Goal: Task Accomplishment & Management: Manage account settings

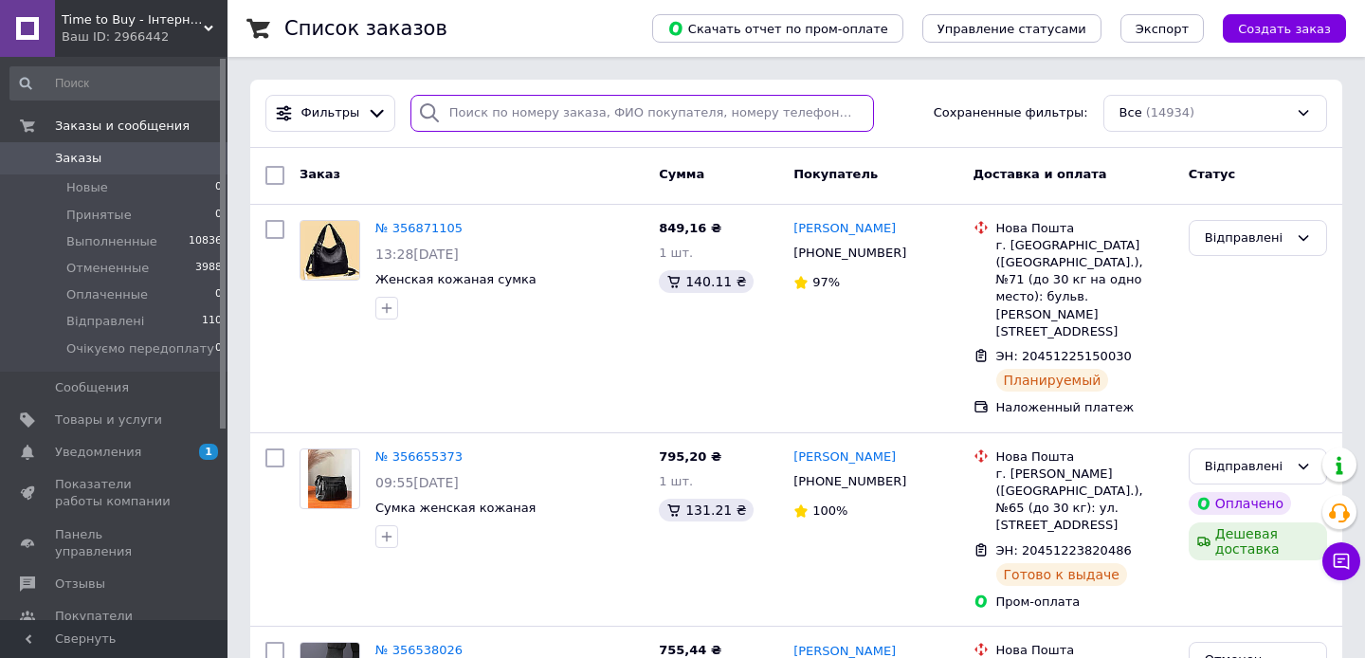
click at [604, 95] on input "search" at bounding box center [641, 113] width 463 height 37
paste input "355949909"
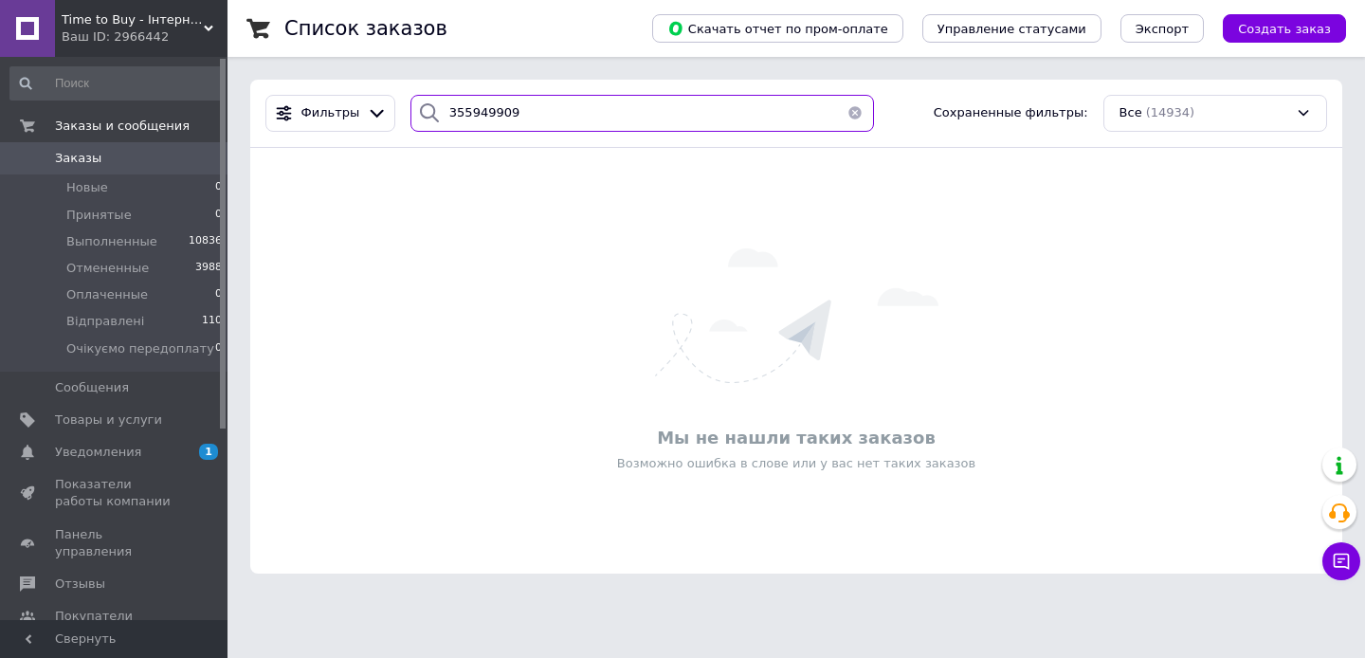
click at [508, 105] on input "355949909" at bounding box center [641, 113] width 463 height 37
paste input "848036"
type input "355848036"
click at [147, 443] on link "Уведомления 1 0" at bounding box center [116, 452] width 233 height 32
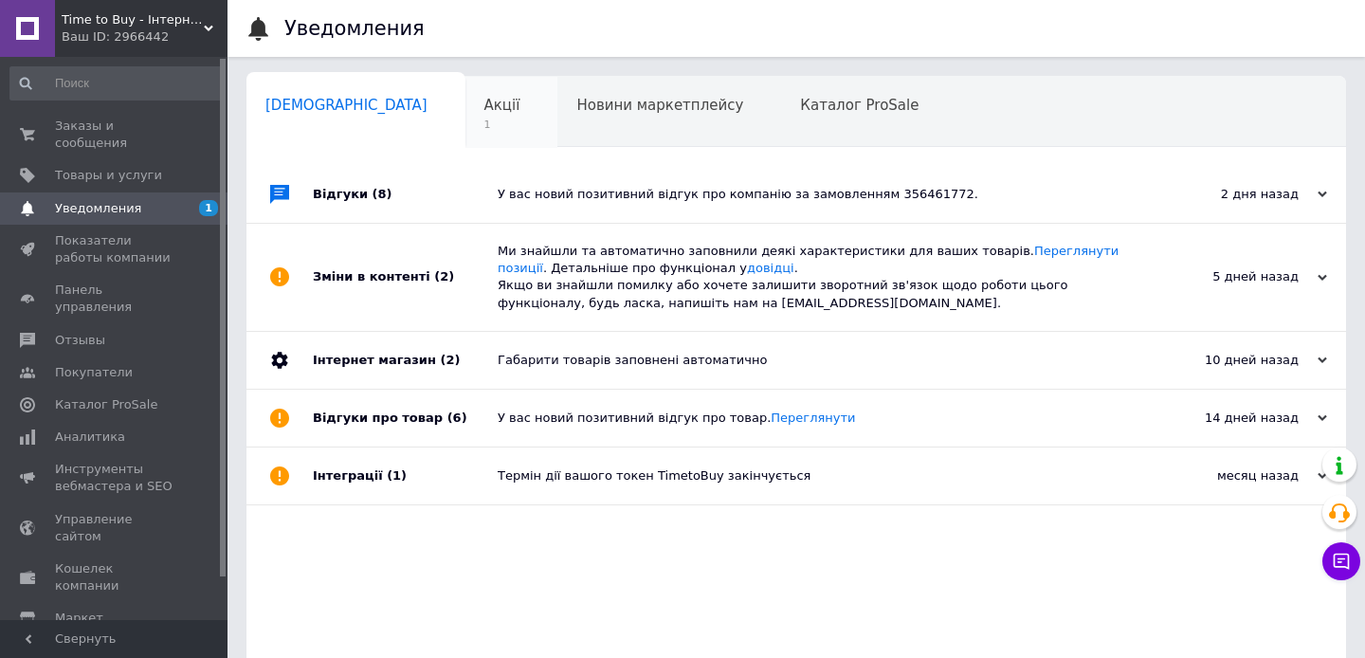
click at [484, 126] on span "1" at bounding box center [502, 125] width 36 height 14
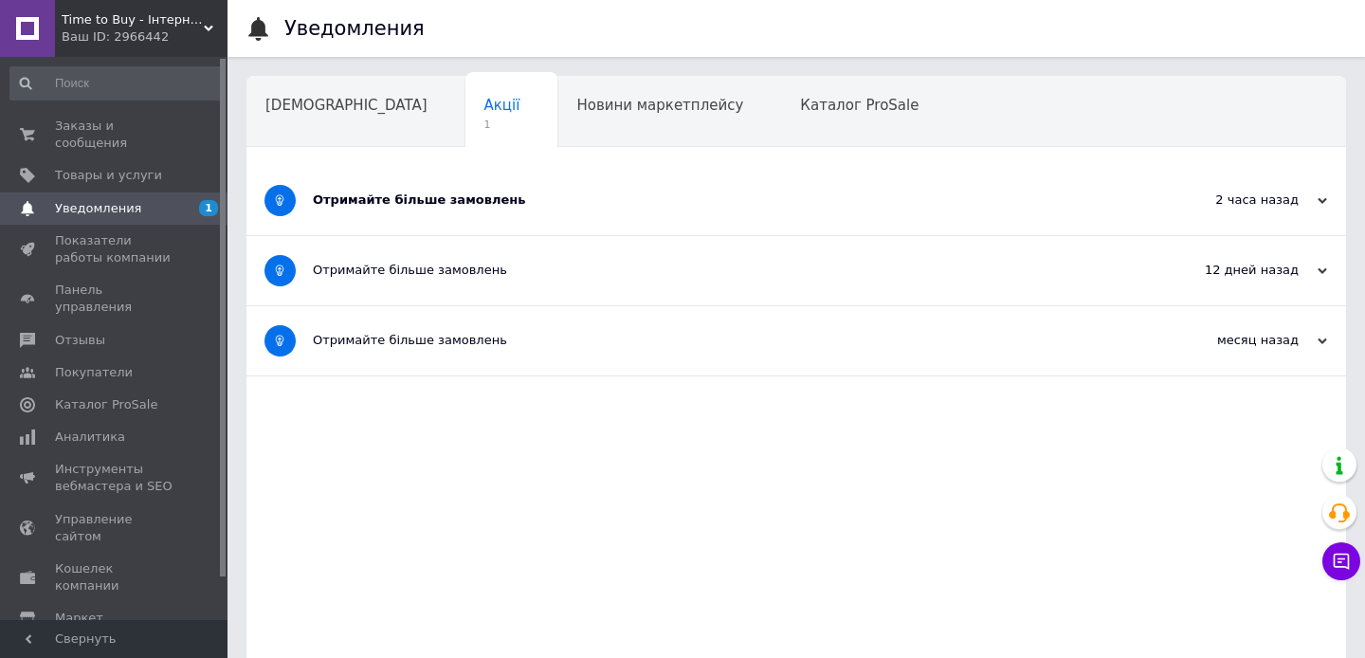
click at [369, 189] on div "Отримайте більше замовлень" at bounding box center [725, 200] width 824 height 69
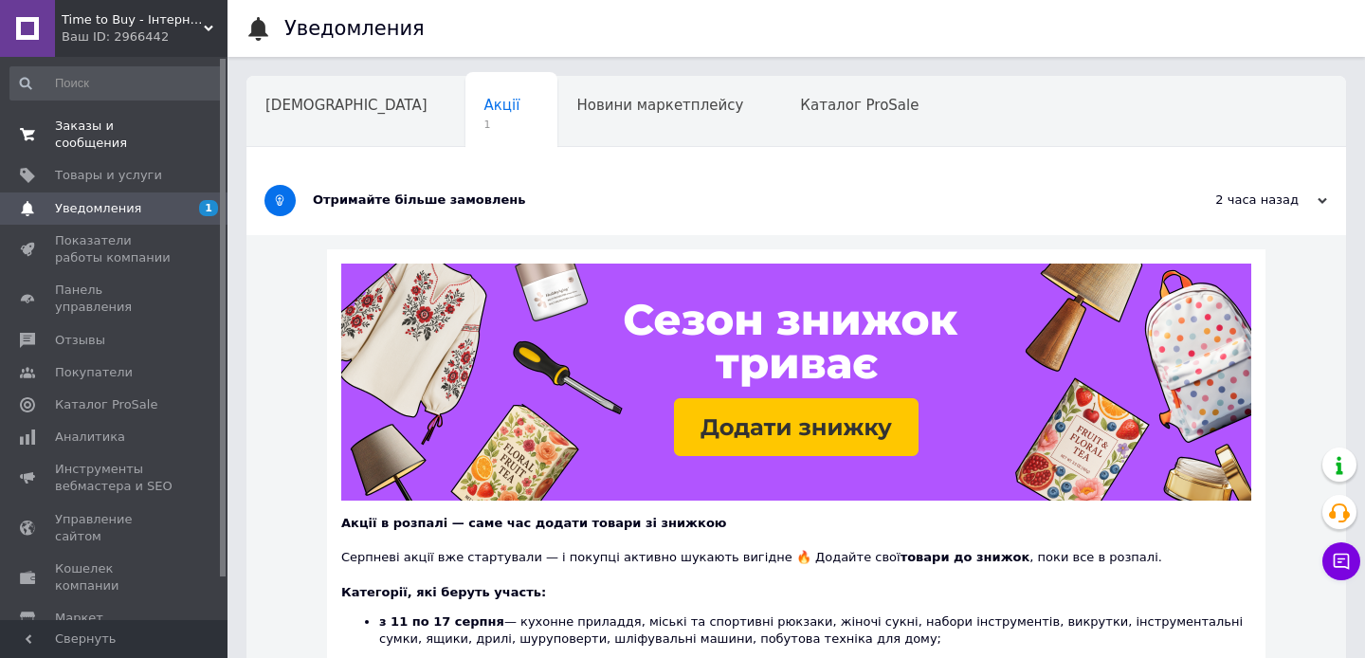
click at [196, 125] on span "0 0" at bounding box center [201, 135] width 52 height 34
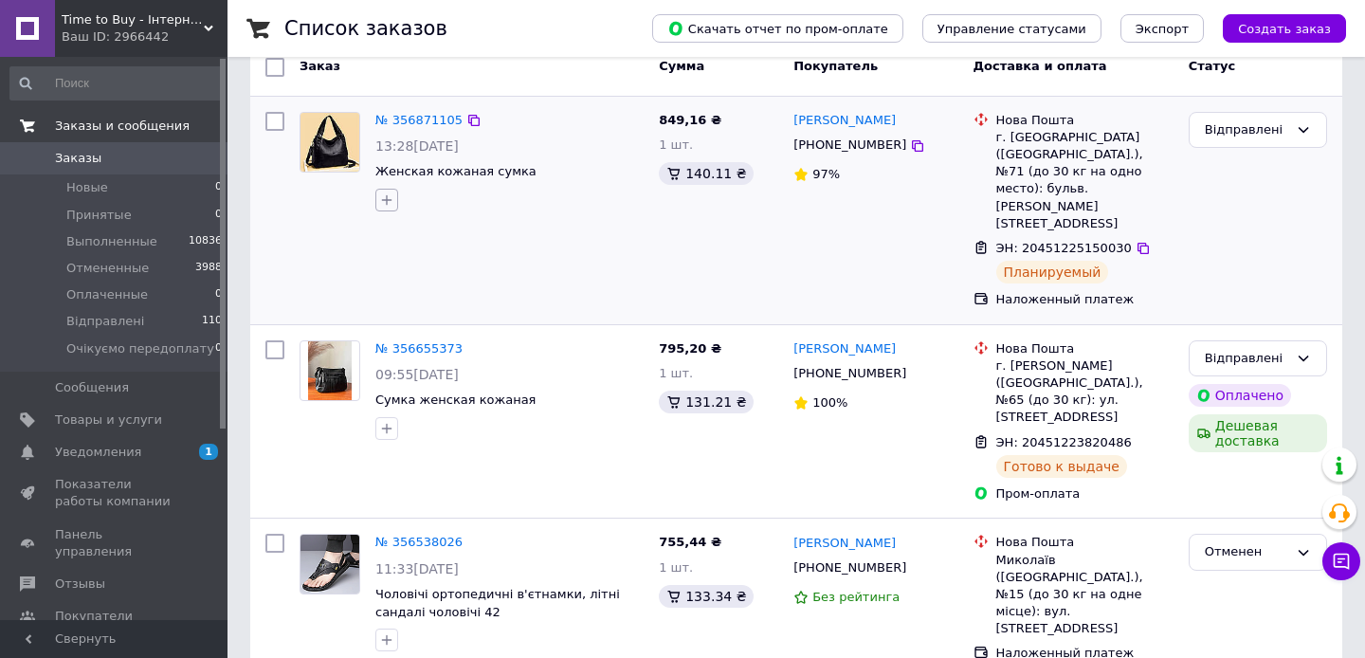
scroll to position [112, 0]
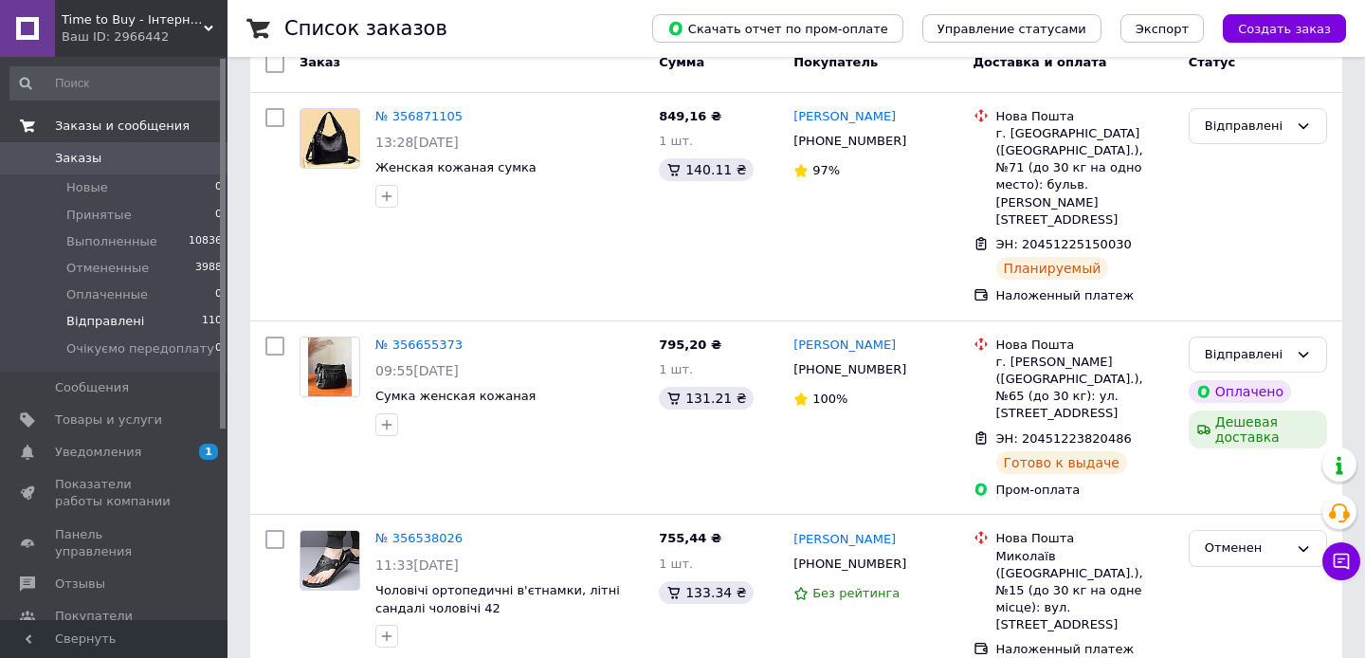
click at [190, 320] on li "Відправлені 110" at bounding box center [116, 321] width 233 height 27
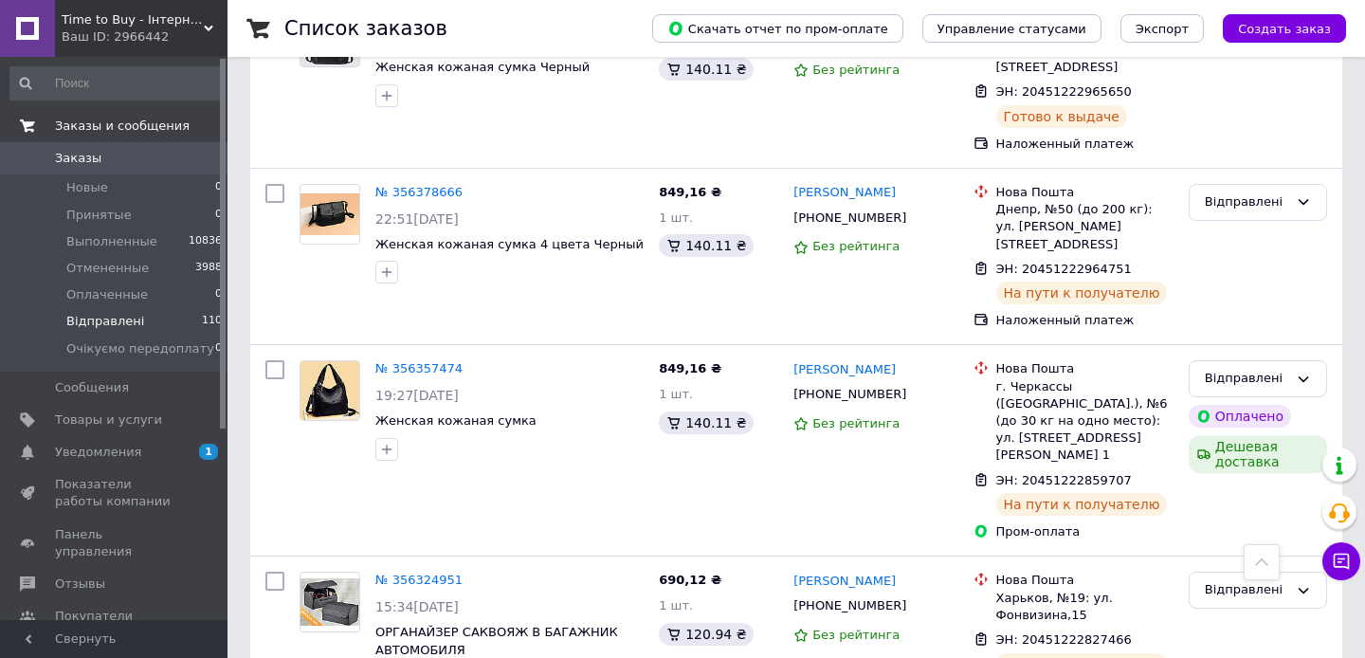
scroll to position [882, 0]
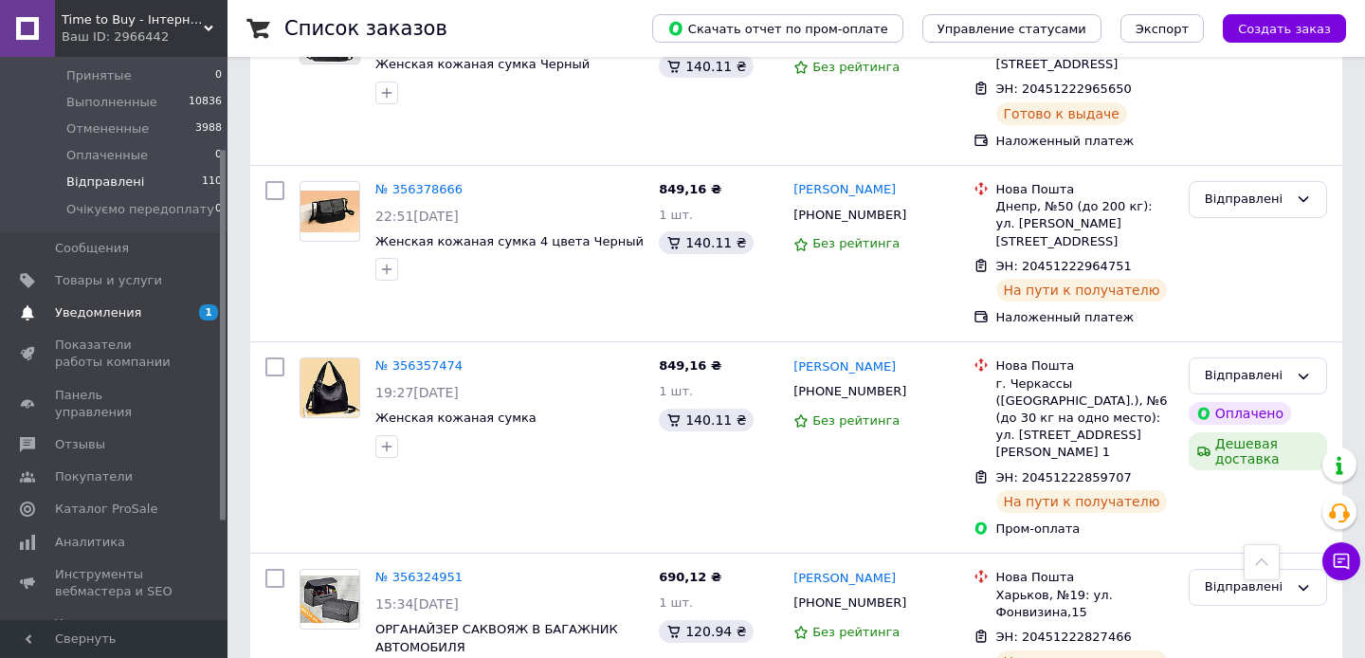
click at [116, 311] on span "Уведомления" at bounding box center [98, 312] width 86 height 17
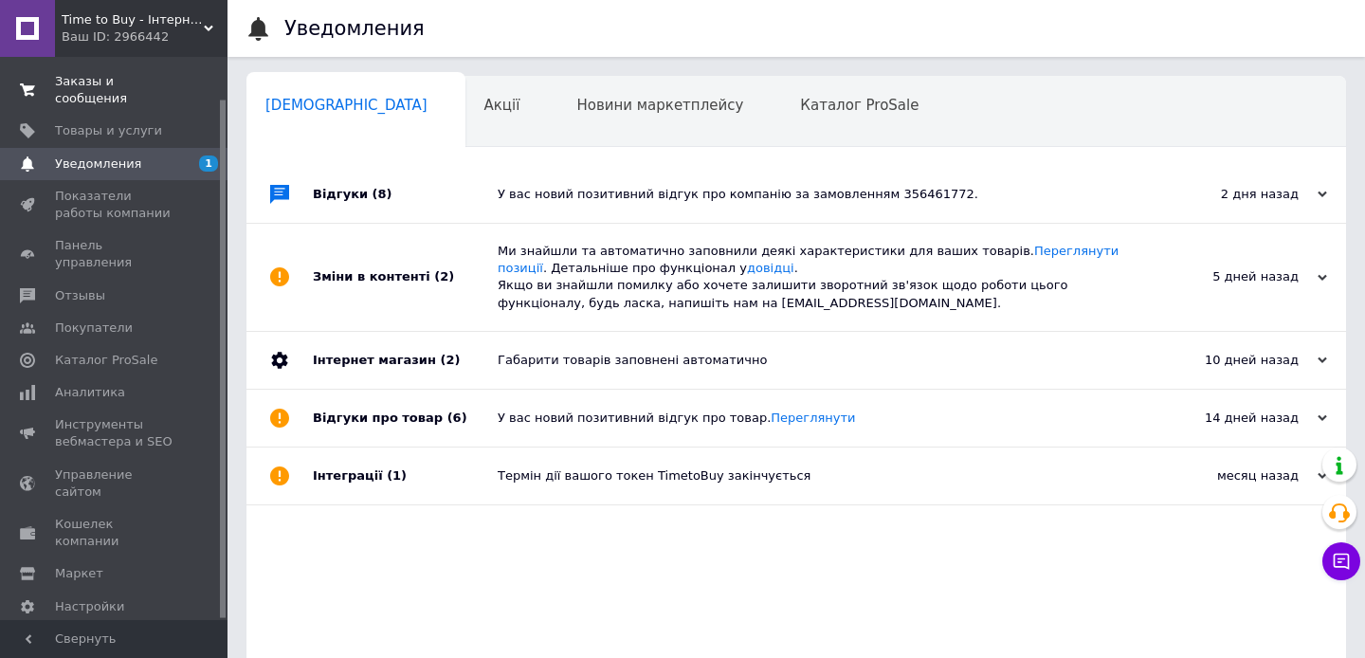
click at [511, 172] on div "У вас новий позитивний відгук про компанію за замовленням 356461772." at bounding box center [818, 194] width 640 height 57
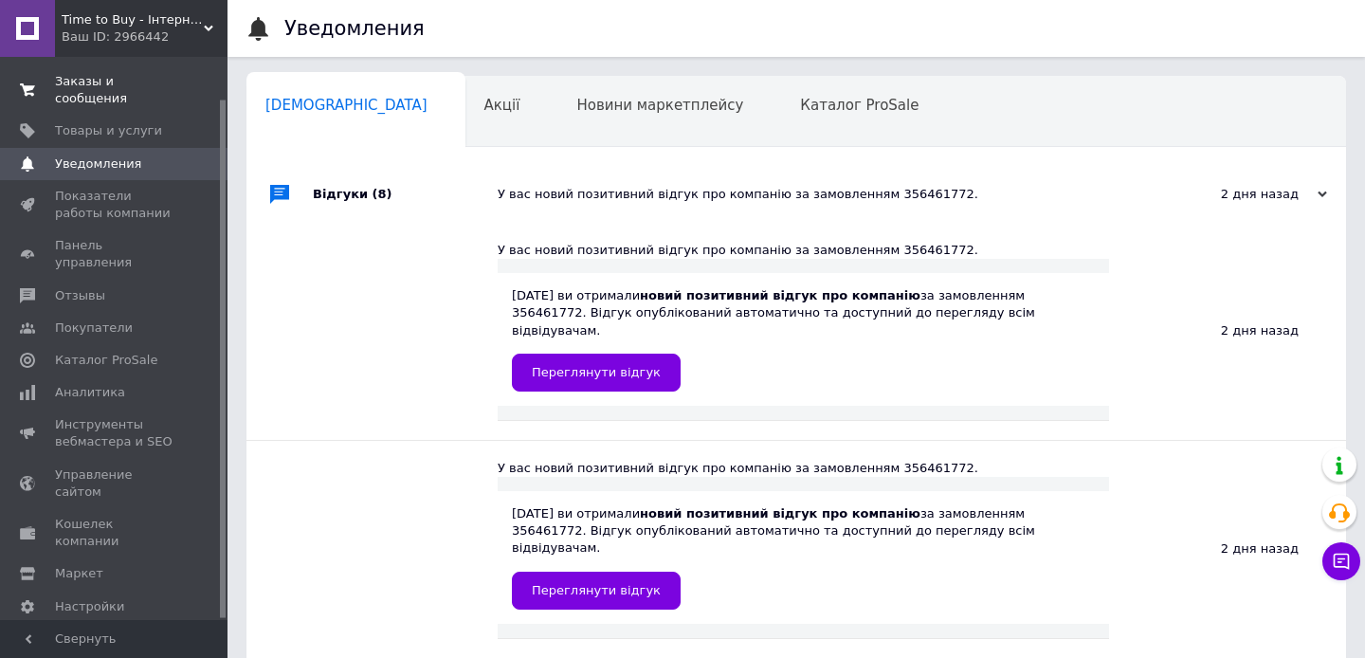
click at [125, 85] on span "Заказы и сообщения" at bounding box center [115, 90] width 120 height 34
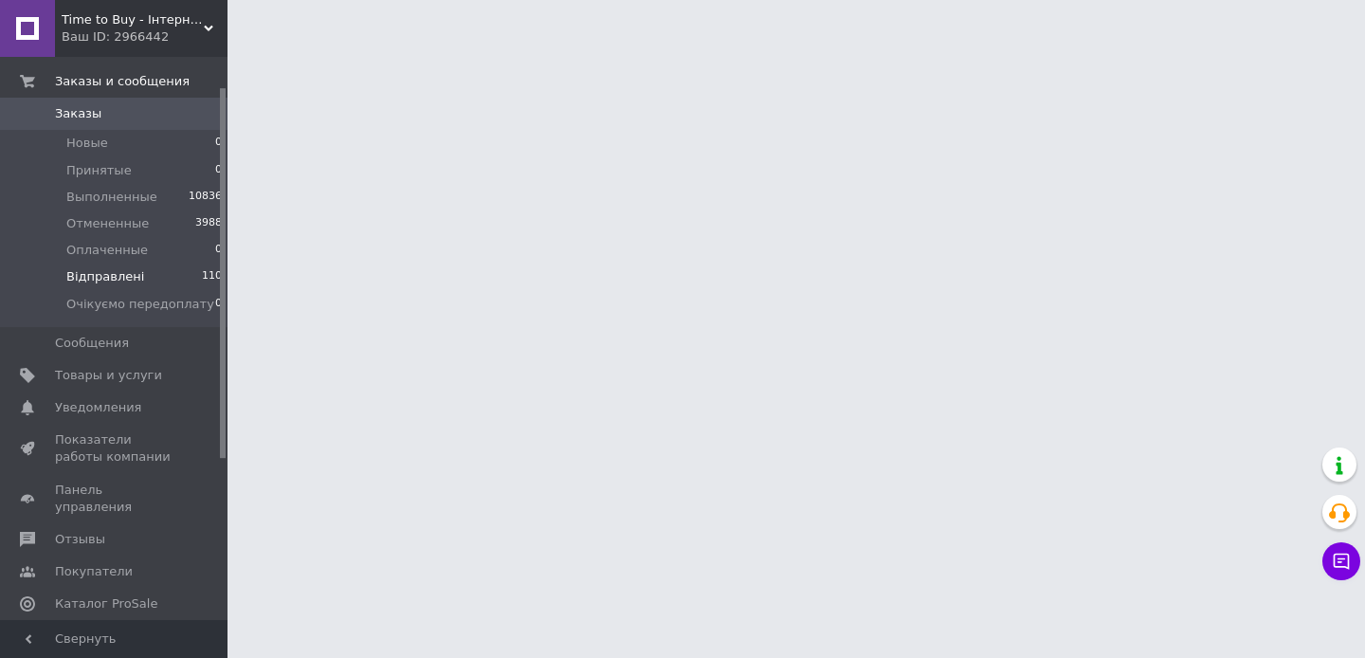
click at [166, 284] on li "Відправлені 110" at bounding box center [116, 276] width 233 height 27
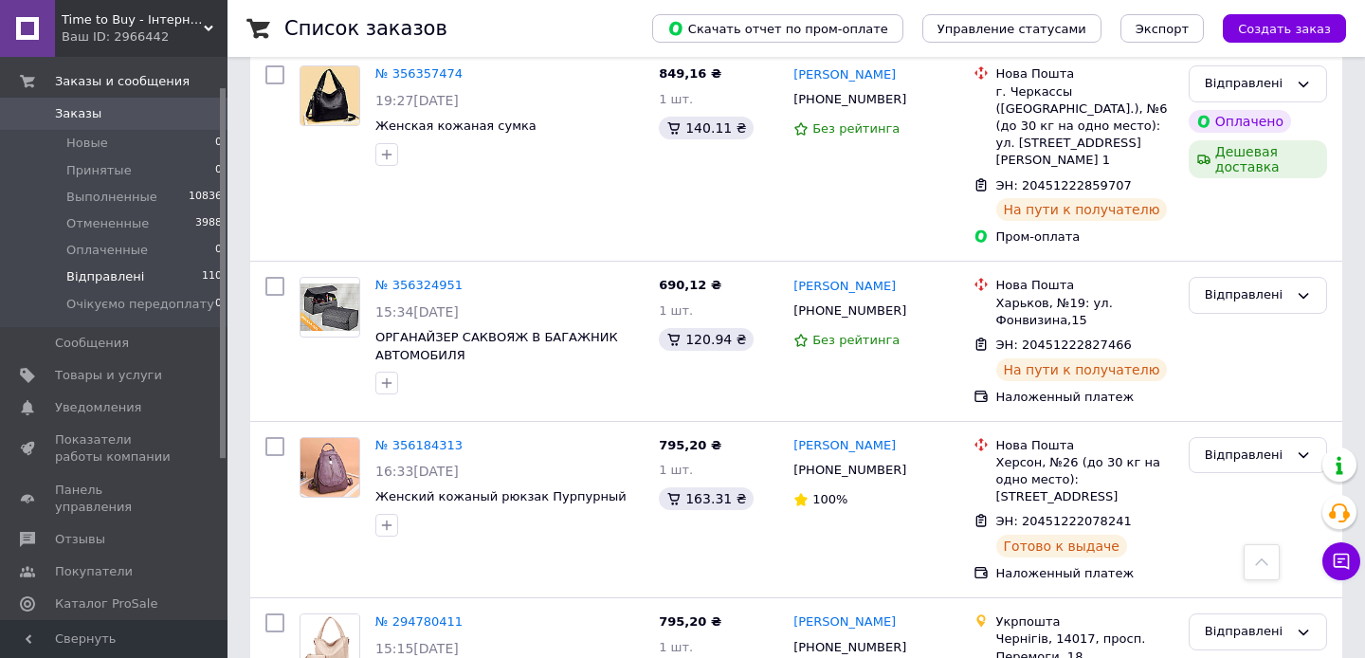
scroll to position [1187, 0]
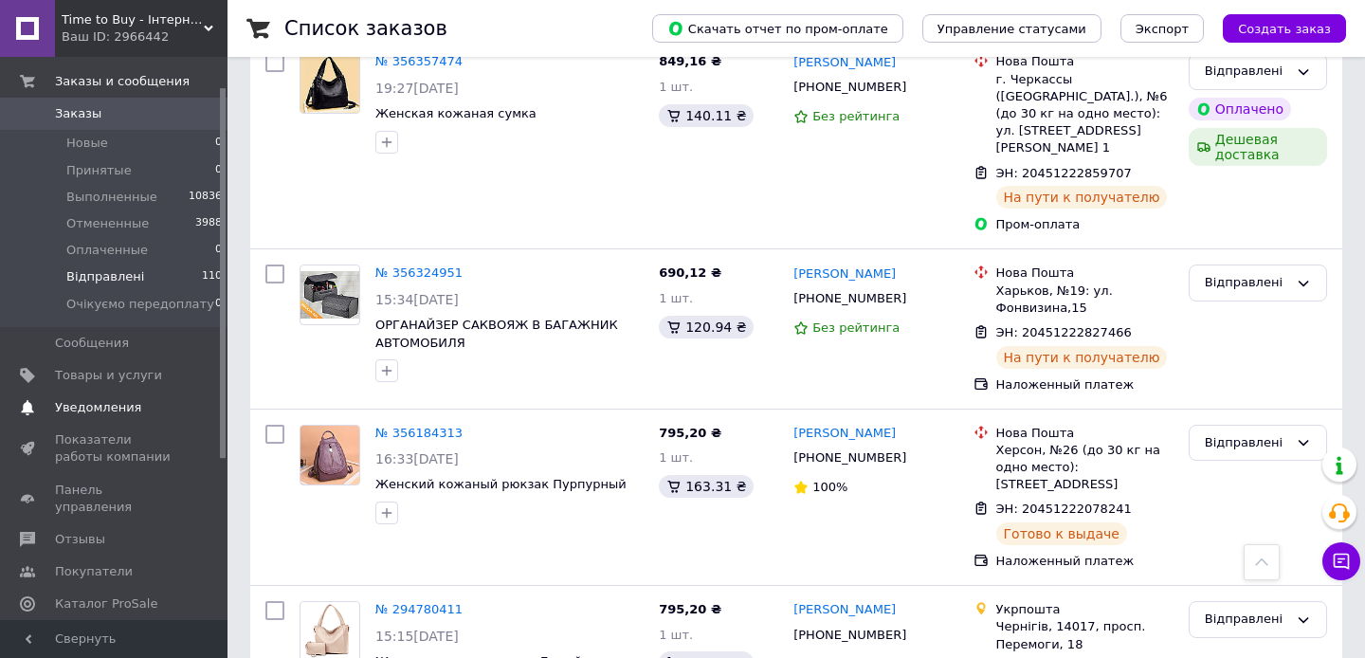
click at [170, 399] on span "Уведомления" at bounding box center [115, 407] width 120 height 17
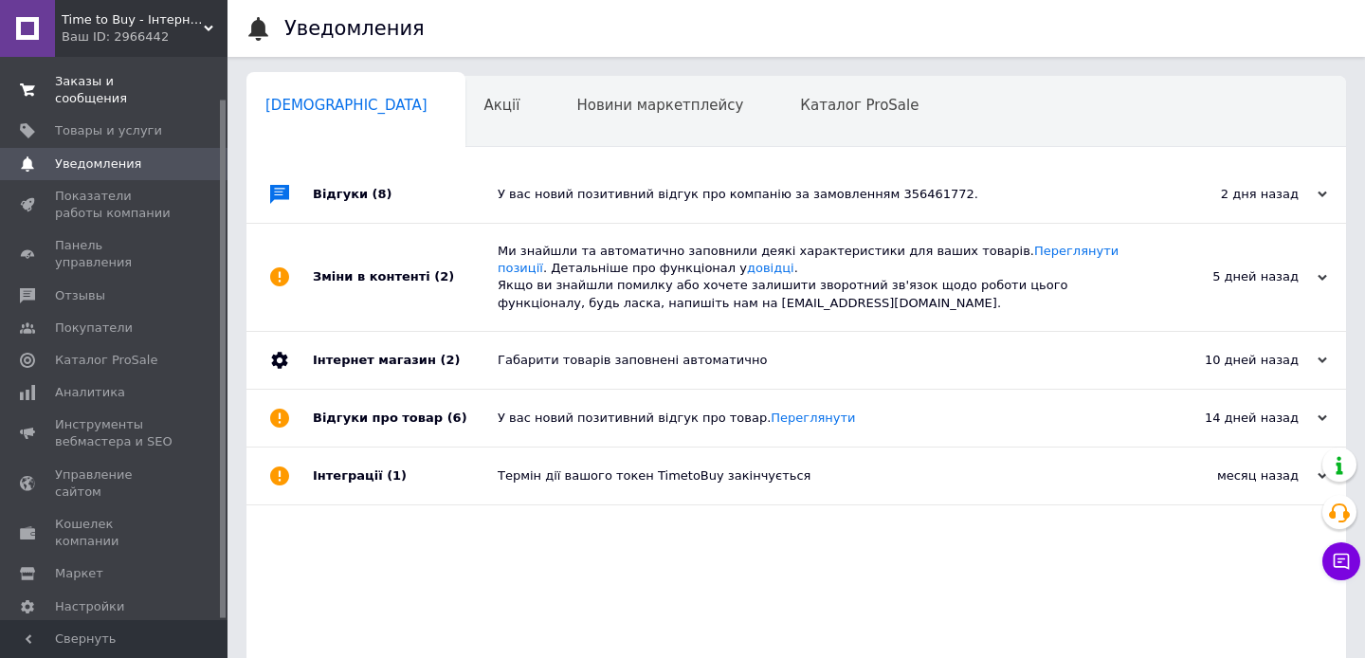
click at [132, 102] on span "Заказы и сообщения" at bounding box center [115, 90] width 120 height 34
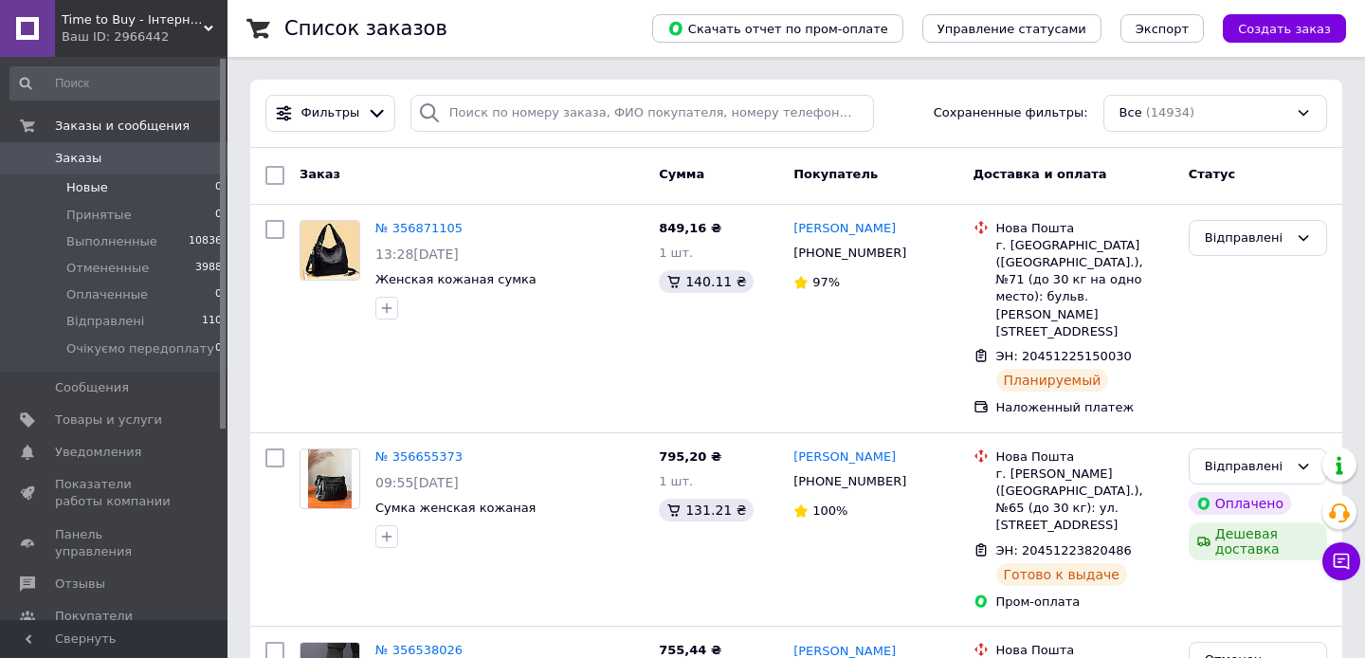
click at [184, 188] on li "Новые 0" at bounding box center [116, 187] width 233 height 27
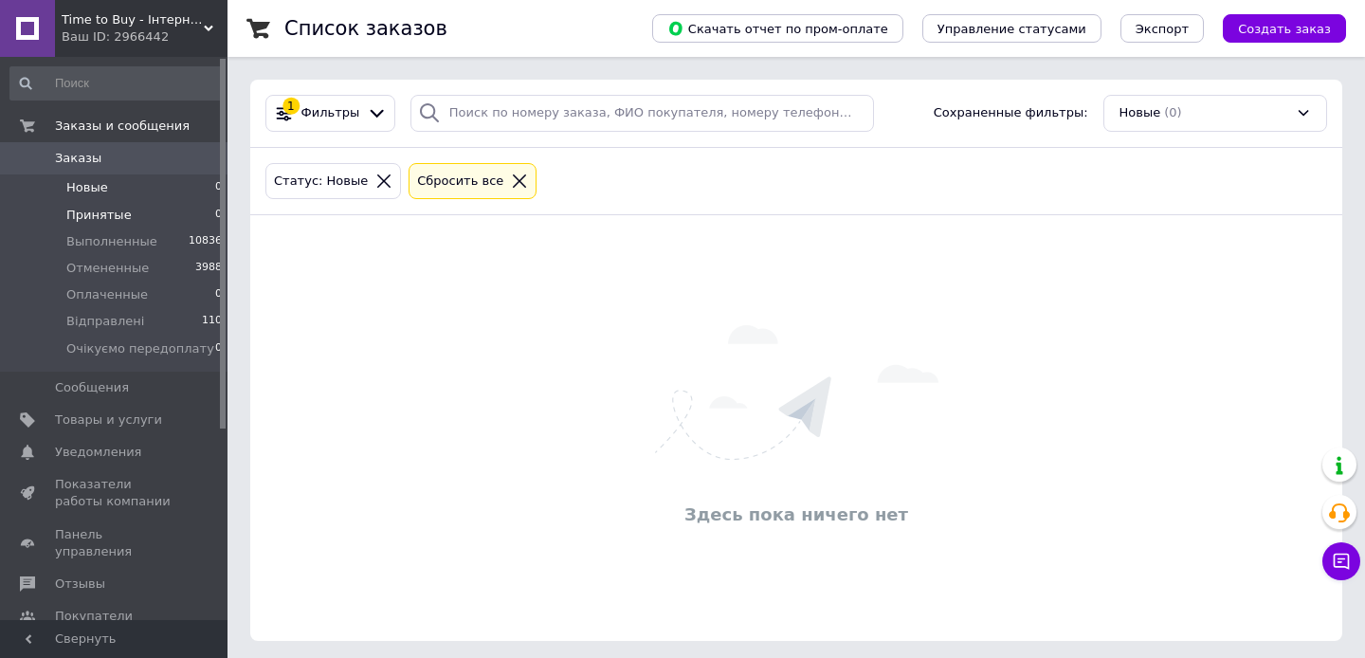
click at [186, 211] on li "Принятые 0" at bounding box center [116, 215] width 233 height 27
click at [188, 287] on li "Оплаченные 0" at bounding box center [116, 294] width 233 height 27
click at [198, 324] on li "Відправлені 110" at bounding box center [116, 321] width 233 height 27
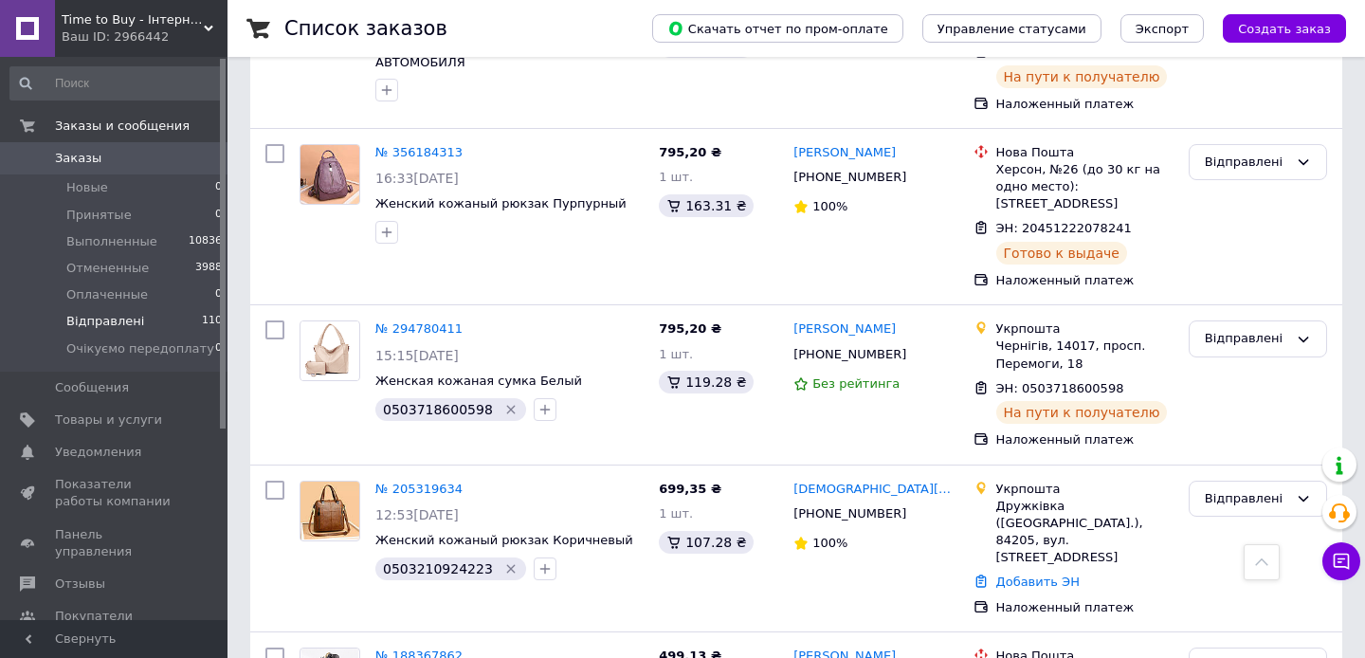
scroll to position [1477, 0]
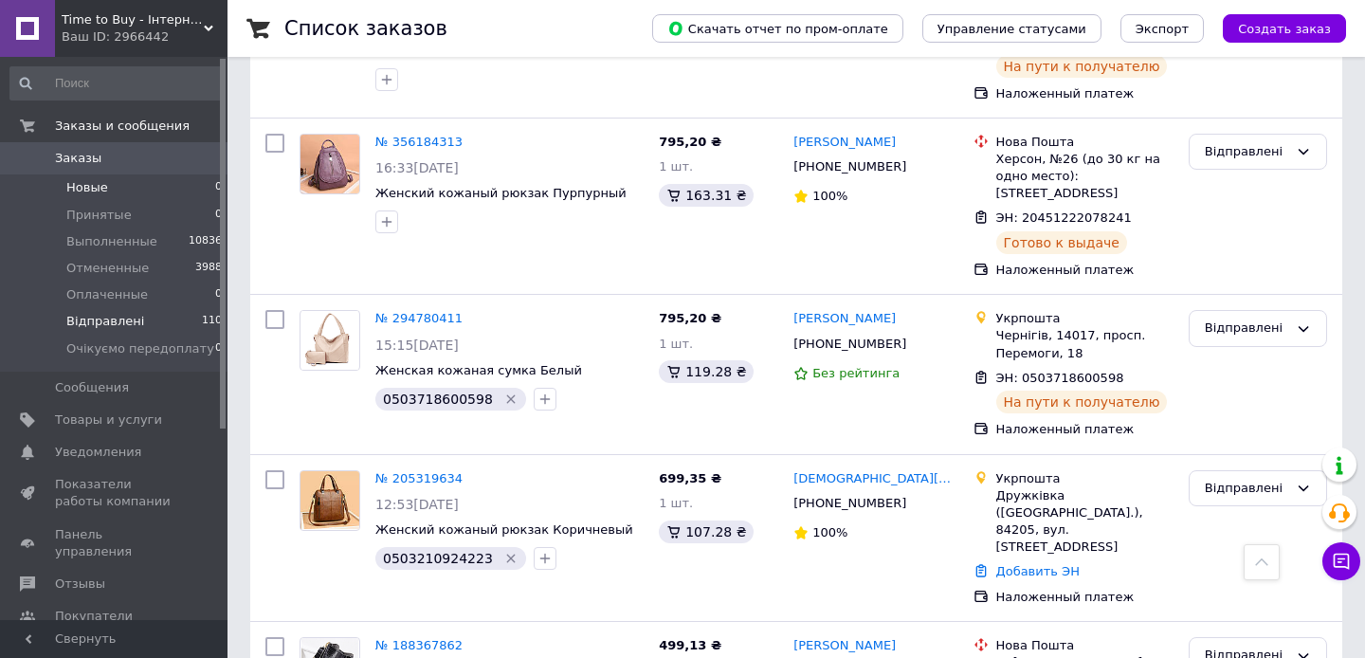
click at [136, 192] on li "Новые 0" at bounding box center [116, 187] width 233 height 27
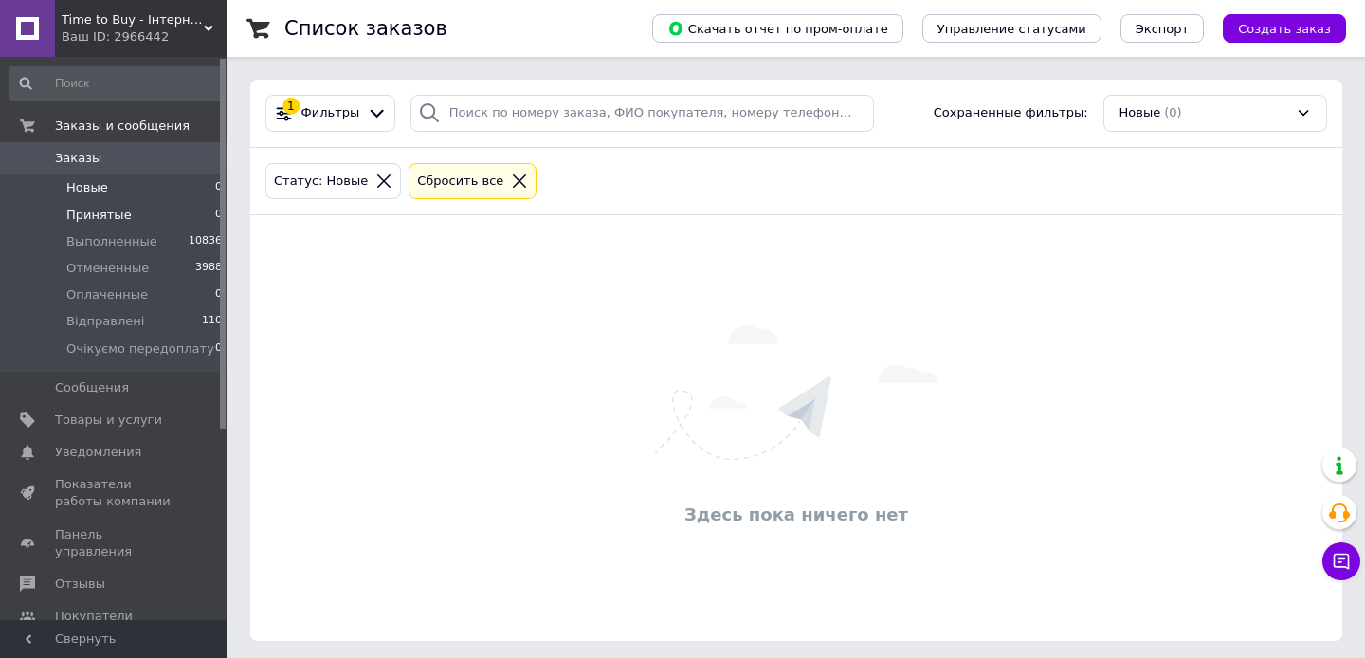
click at [140, 205] on li "Принятые 0" at bounding box center [116, 215] width 233 height 27
click at [168, 213] on li "Принятые 0" at bounding box center [116, 215] width 233 height 27
click at [154, 190] on li "Новые 0" at bounding box center [116, 187] width 233 height 27
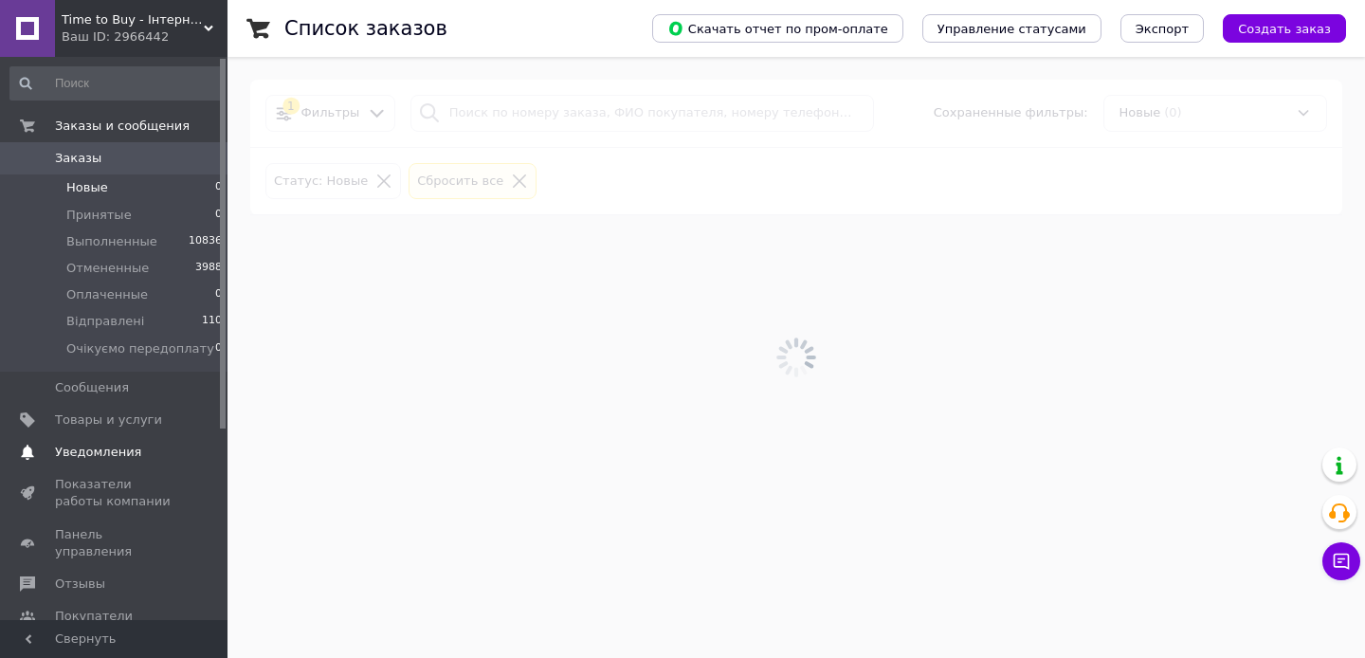
click at [190, 444] on span "0" at bounding box center [201, 452] width 52 height 17
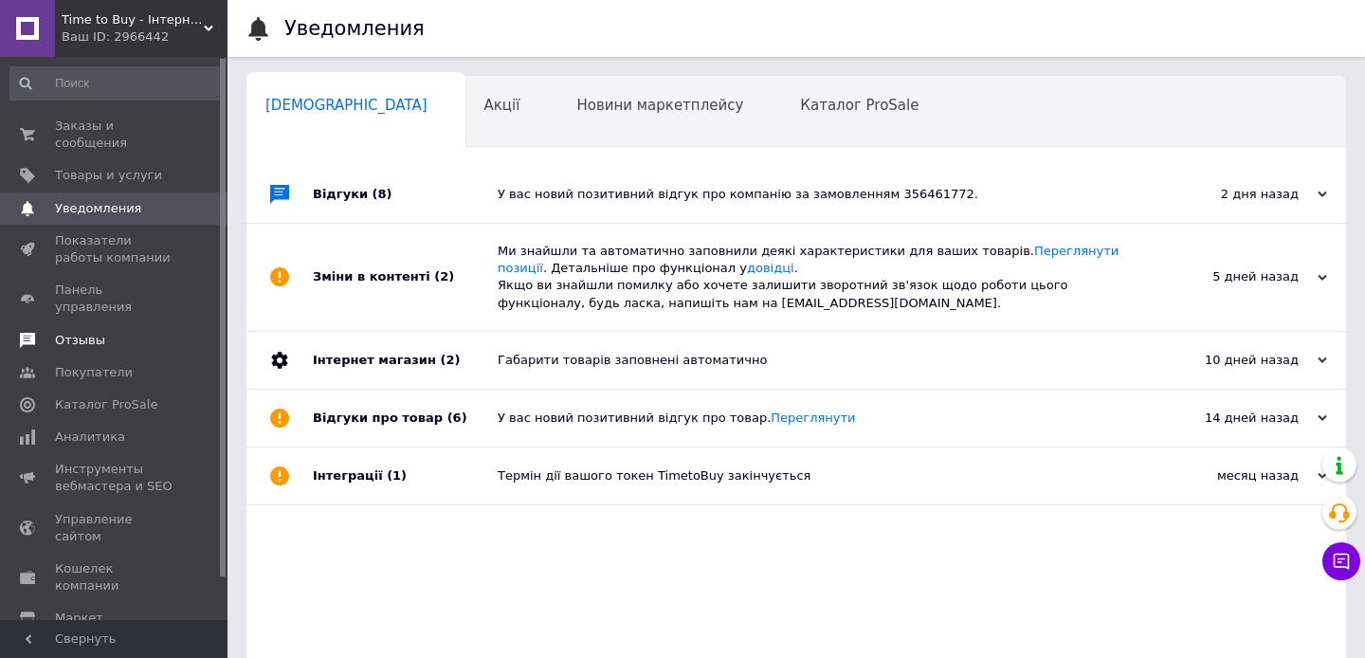
click at [166, 332] on link "Отзывы" at bounding box center [116, 340] width 233 height 32
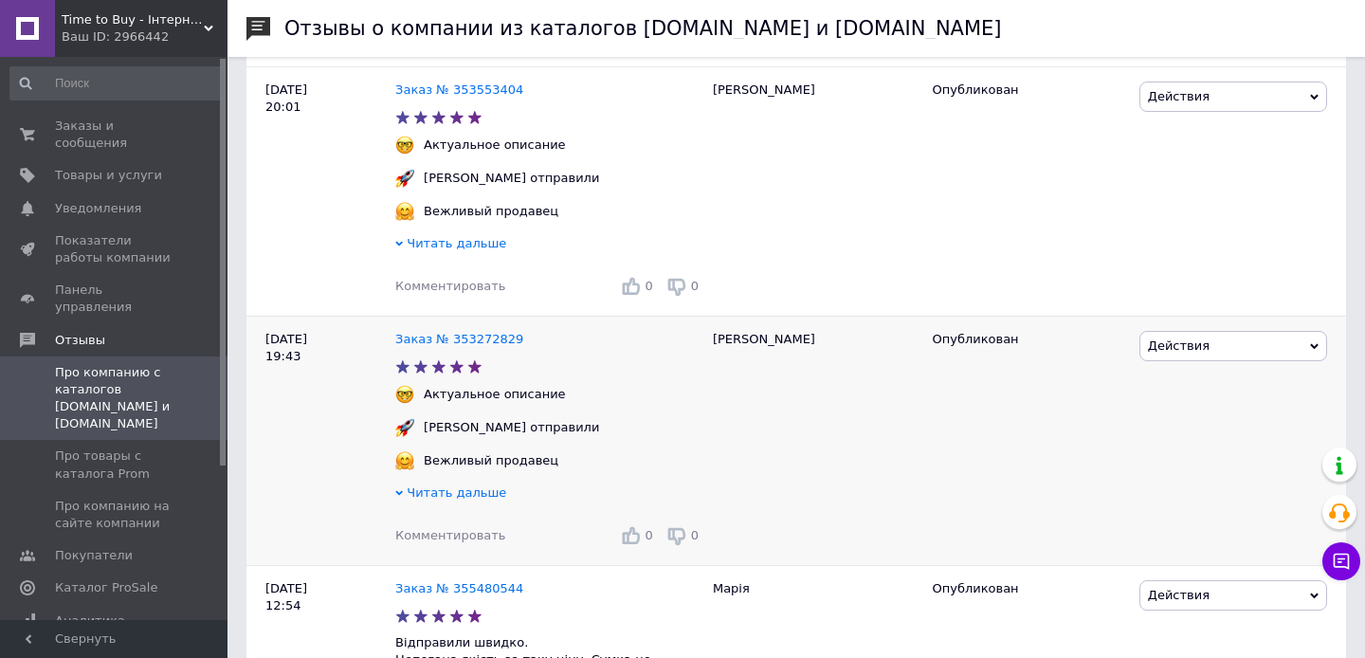
scroll to position [472, 0]
